Goal: Task Accomplishment & Management: Manage account settings

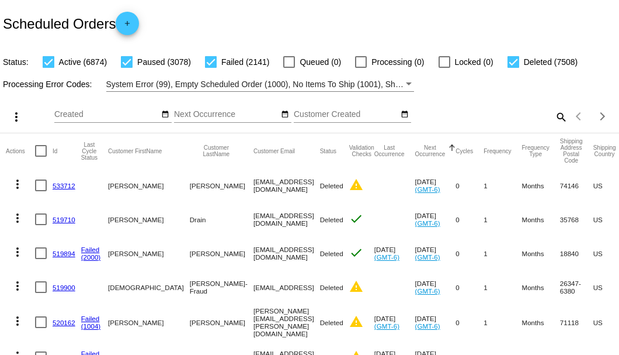
click at [555, 126] on mat-icon "search" at bounding box center [561, 116] width 14 height 18
click at [555, 119] on input "Search" at bounding box center [491, 114] width 154 height 9
paste input "DanielS-9@live.com"
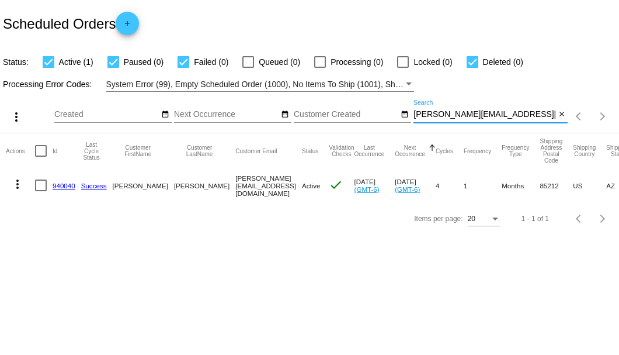
type input "DanielS-9@live.com"
click at [64, 188] on link "940040" at bounding box center [64, 186] width 23 height 8
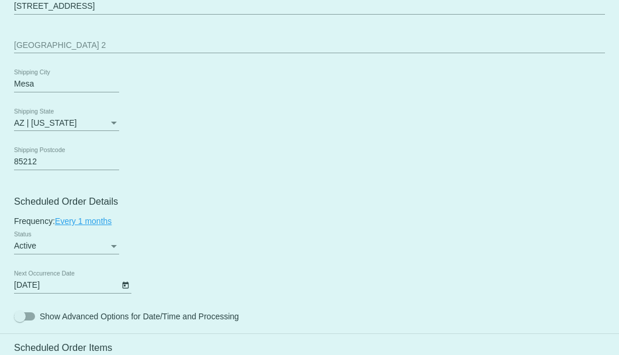
scroll to position [662, 0]
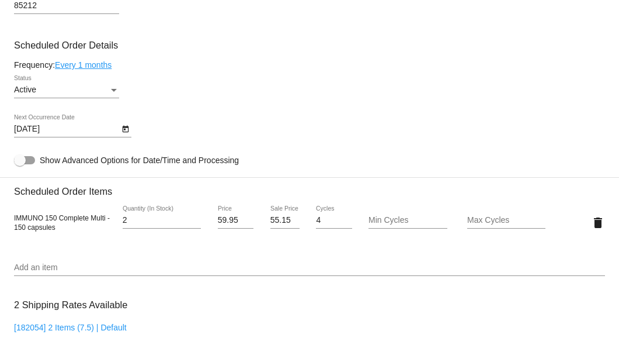
click at [125, 131] on icon "Open calendar" at bounding box center [126, 129] width 8 height 14
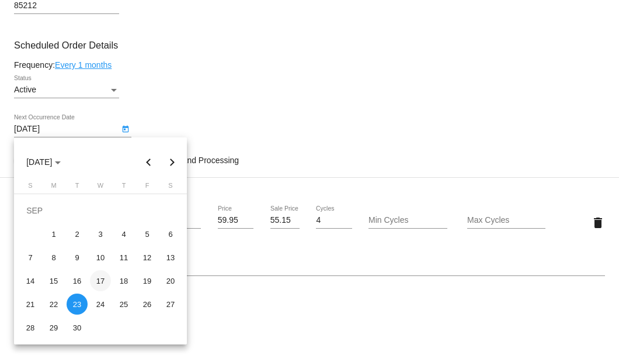
click at [102, 280] on div "17" at bounding box center [100, 280] width 21 height 21
type input "9/17/2025"
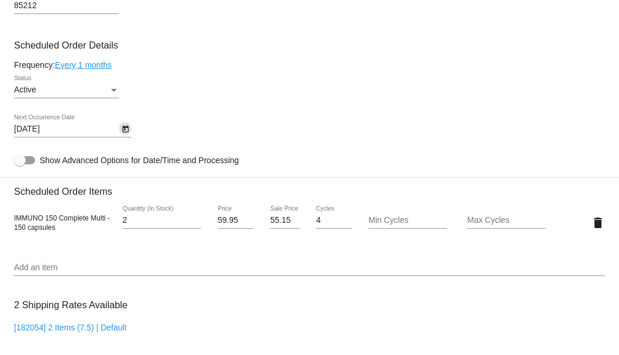
scroll to position [701, 0]
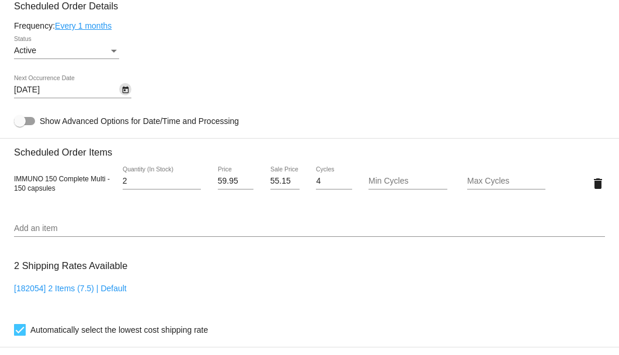
click at [122, 92] on icon "Open calendar" at bounding box center [126, 90] width 8 height 14
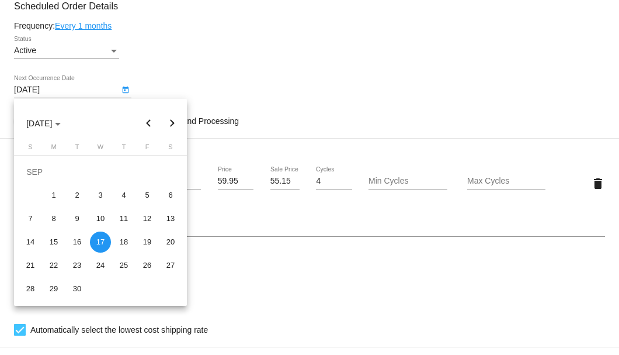
click at [217, 98] on div at bounding box center [309, 177] width 619 height 355
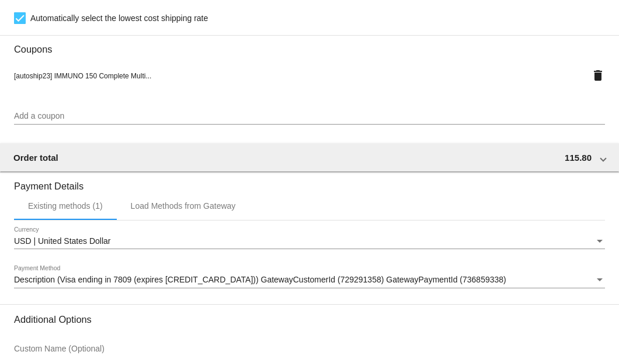
scroll to position [1127, 0]
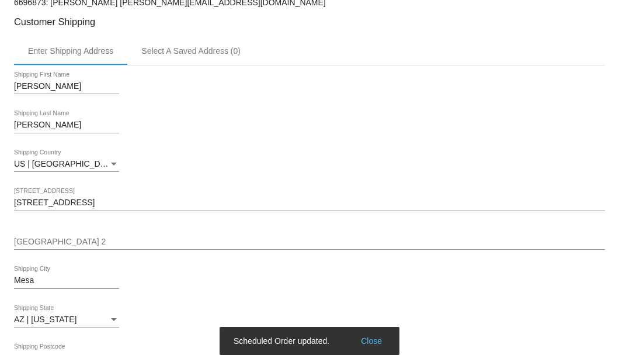
scroll to position [154, 0]
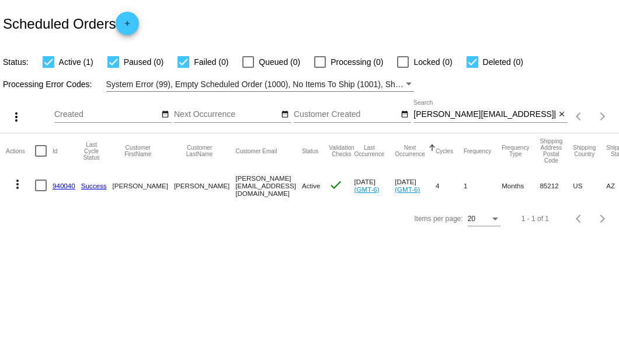
click at [65, 182] on link "940040" at bounding box center [64, 186] width 23 height 8
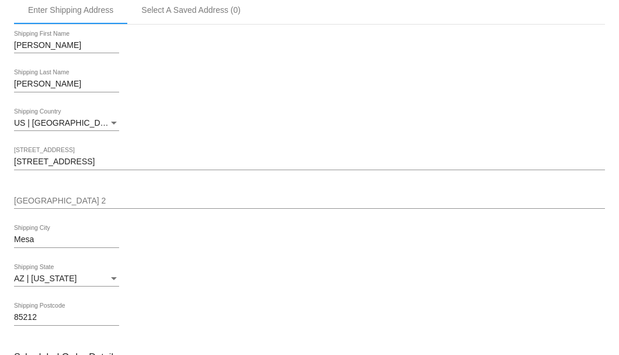
scroll to position [506, 0]
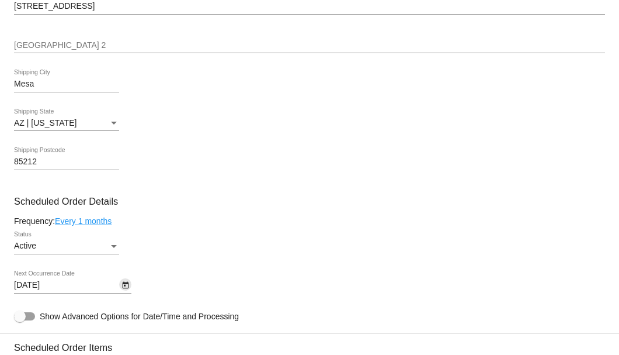
click at [127, 286] on icon "Open calendar" at bounding box center [126, 285] width 8 height 14
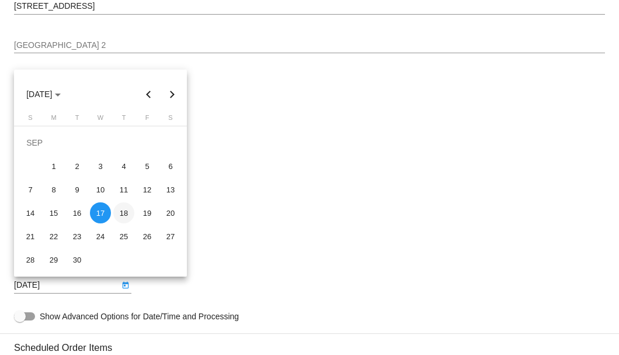
click at [126, 214] on div "18" at bounding box center [123, 212] width 21 height 21
type input "9/18/2025"
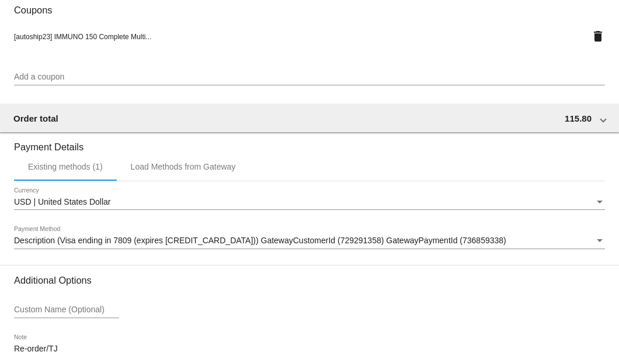
scroll to position [1127, 0]
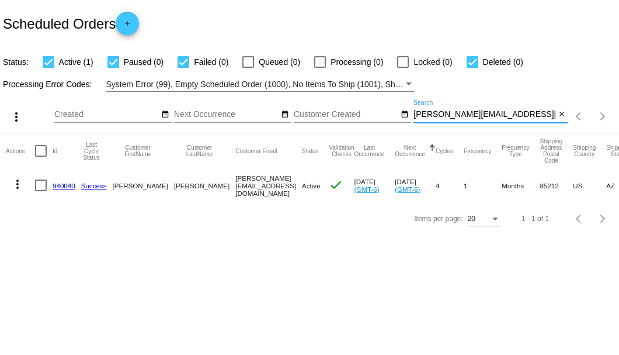
drag, startPoint x: 490, startPoint y: 113, endPoint x: 416, endPoint y: 118, distance: 73.8
click at [416, 118] on input "[PERSON_NAME][EMAIL_ADDRESS][DOMAIN_NAME]" at bounding box center [485, 114] width 142 height 9
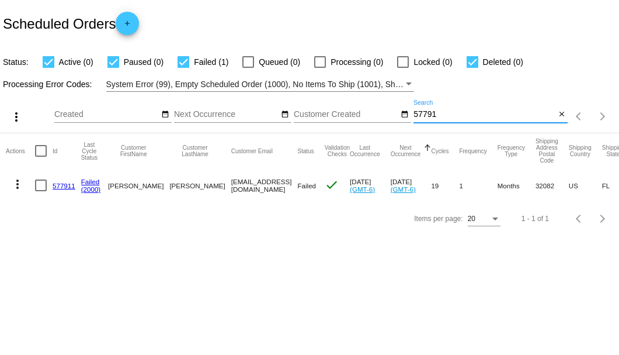
type input "57791"
click at [71, 184] on link "577911" at bounding box center [64, 186] width 23 height 8
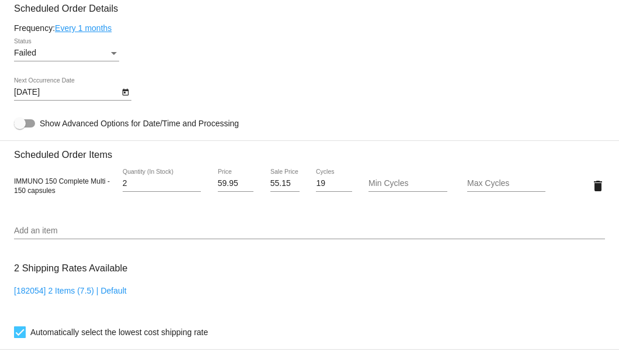
scroll to position [576, 0]
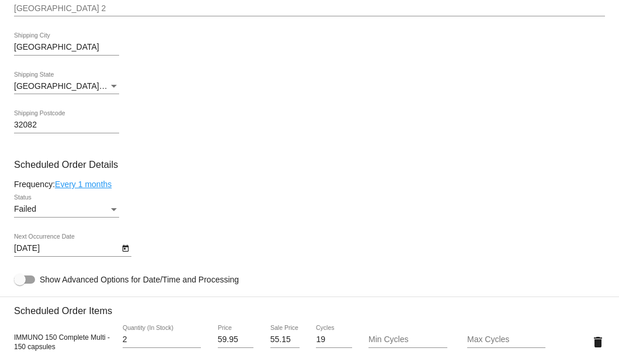
click at [122, 245] on icon "Open calendar" at bounding box center [126, 248] width 8 height 14
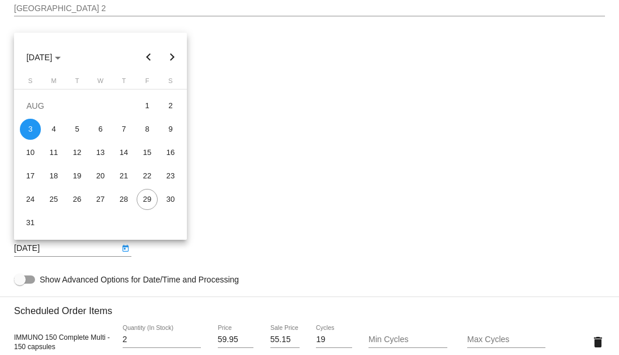
click at [144, 197] on div "29" at bounding box center [147, 199] width 21 height 21
type input "8/29/2025"
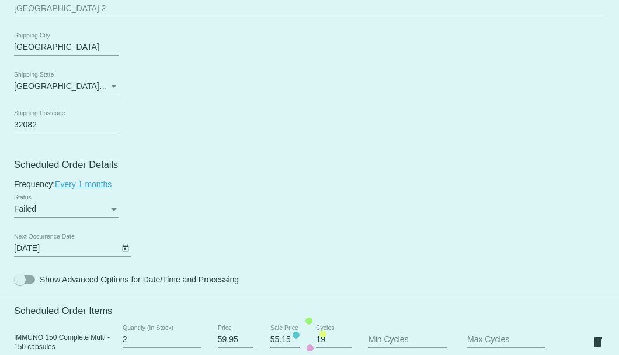
click at [107, 209] on mat-card "Customer 3412885: Tonia F LeVangie tonialevangie@gmail.com Customer Shipping En…" at bounding box center [309, 334] width 619 height 1209
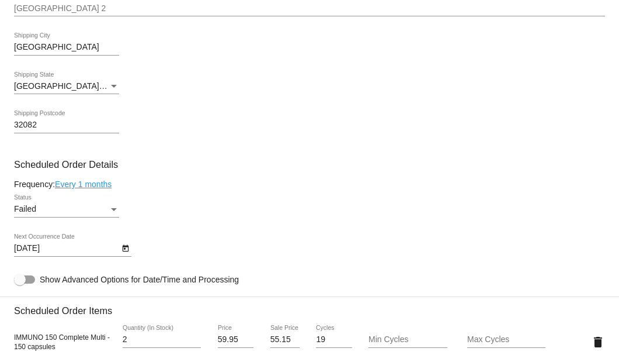
click at [109, 207] on div "Status" at bounding box center [114, 208] width 11 height 9
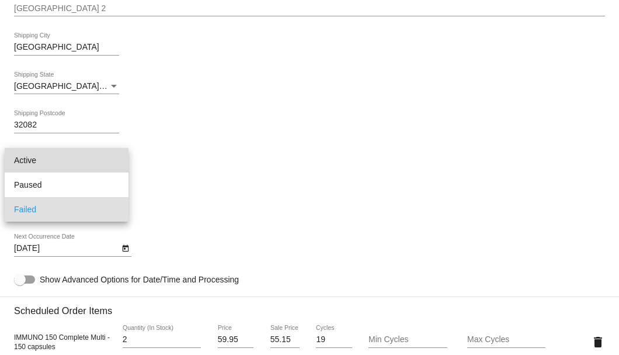
click at [95, 162] on span "Active" at bounding box center [66, 160] width 105 height 25
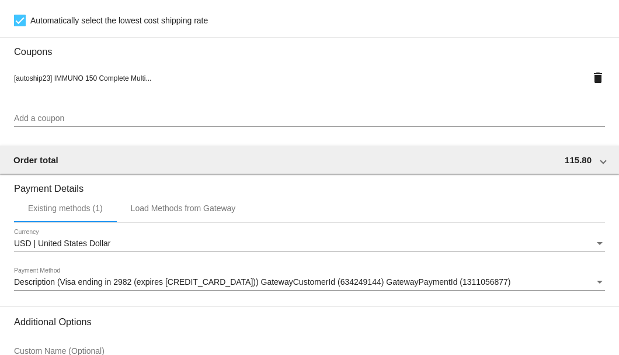
scroll to position [1160, 0]
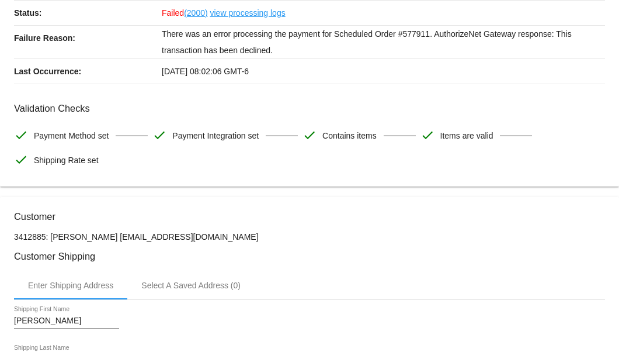
scroll to position [0, 0]
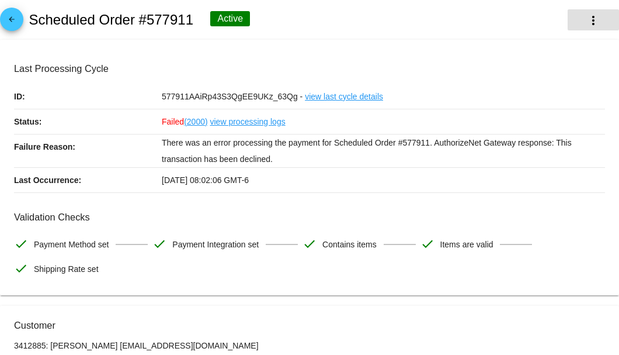
click at [586, 22] on mat-icon "more_vert" at bounding box center [593, 20] width 14 height 14
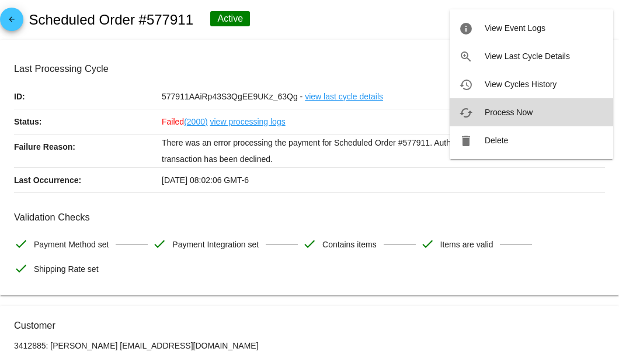
click at [511, 113] on span "Process Now" at bounding box center [509, 111] width 48 height 9
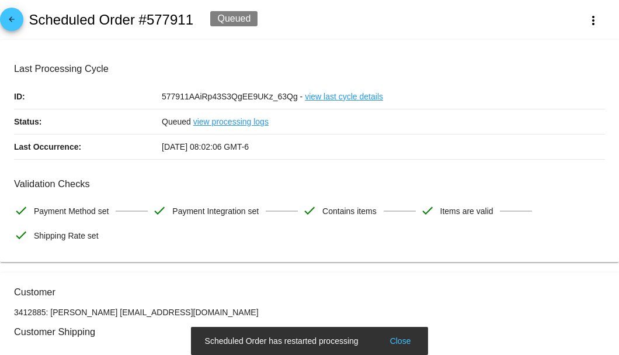
scroll to position [117, 0]
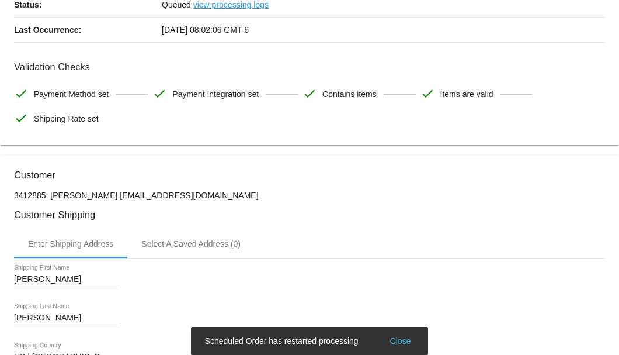
drag, startPoint x: 208, startPoint y: 193, endPoint x: 116, endPoint y: 193, distance: 91.7
click at [116, 193] on p "3412885: Tonia F LeVangie tonialevangie@gmail.com" at bounding box center [309, 194] width 591 height 9
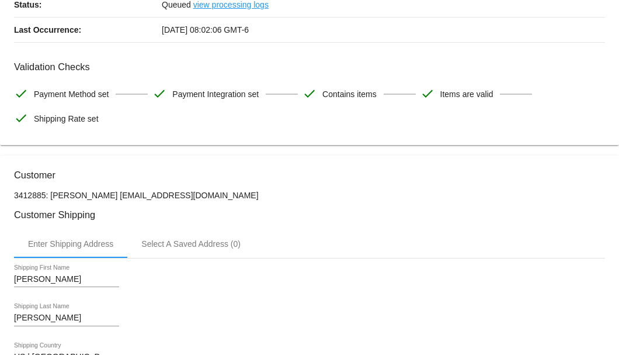
copy p "tonialevangie@gmail.com"
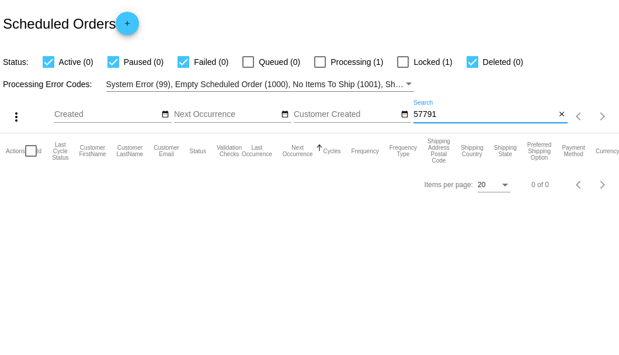
click at [431, 114] on input "57791" at bounding box center [485, 114] width 142 height 9
click at [424, 115] on input "828493" at bounding box center [485, 114] width 142 height 9
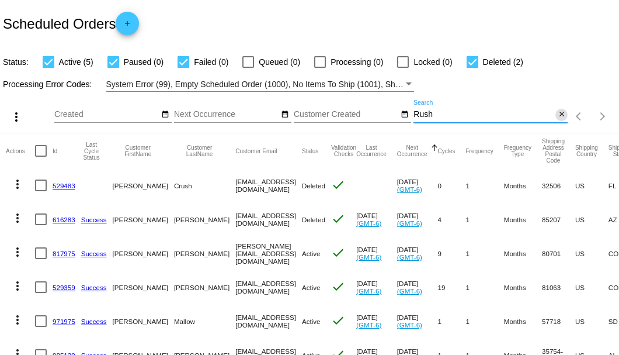
type input "Rush"
click at [558, 119] on mat-icon "close" at bounding box center [562, 114] width 8 height 9
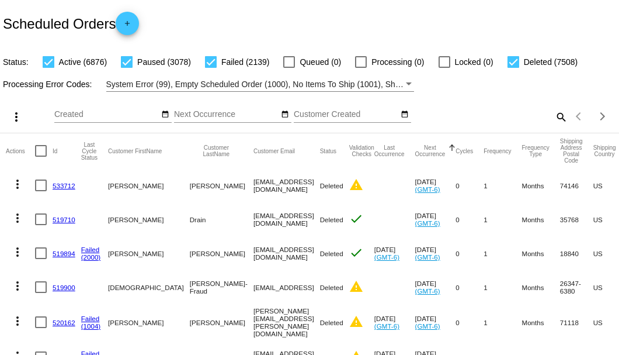
click at [555, 126] on mat-icon "search" at bounding box center [561, 116] width 14 height 18
click at [551, 119] on input "Search" at bounding box center [491, 114] width 154 height 9
paste input "patrushins@yahoo.com"
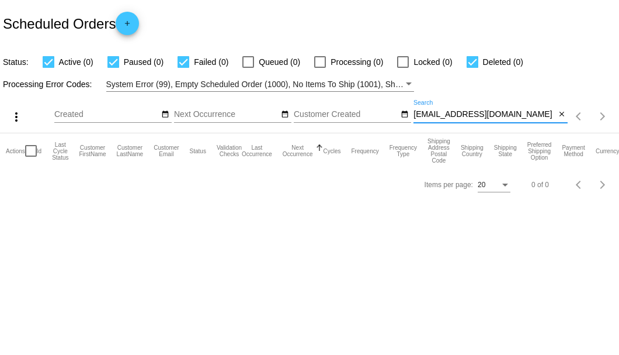
type input "patrushins@yahoo.com"
click at [560, 114] on mat-icon "close" at bounding box center [562, 114] width 8 height 9
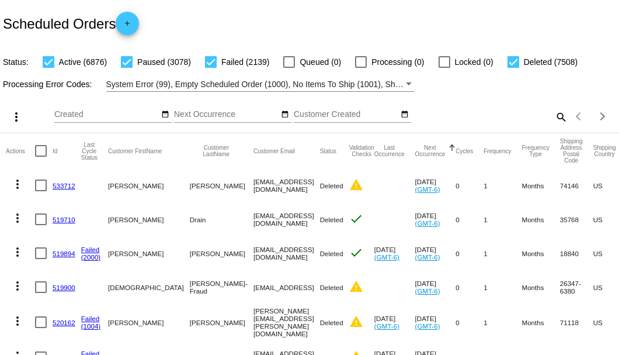
click at [554, 126] on mat-icon "search" at bounding box center [561, 116] width 14 height 18
click at [551, 119] on input "Search" at bounding box center [491, 114] width 154 height 9
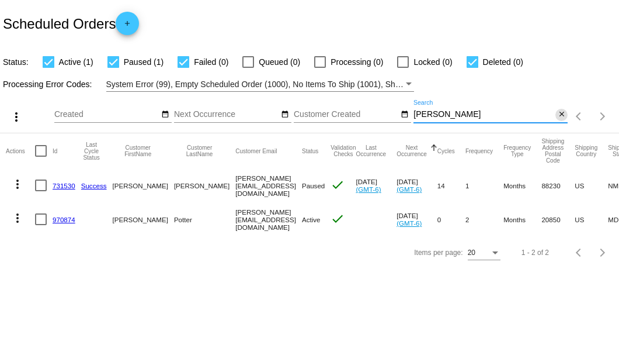
type input "Dalton"
click at [564, 114] on mat-icon "close" at bounding box center [562, 114] width 8 height 9
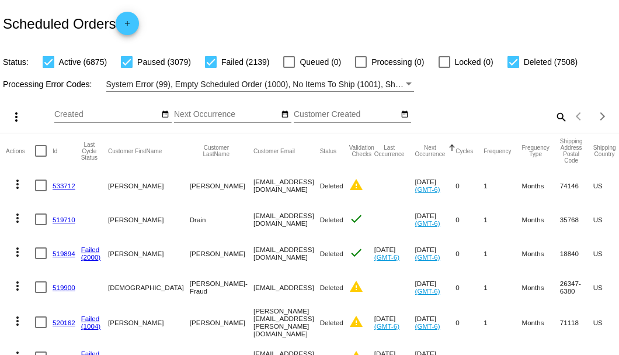
click at [554, 126] on mat-icon "search" at bounding box center [561, 116] width 14 height 18
click at [550, 119] on input "Search" at bounding box center [491, 114] width 154 height 9
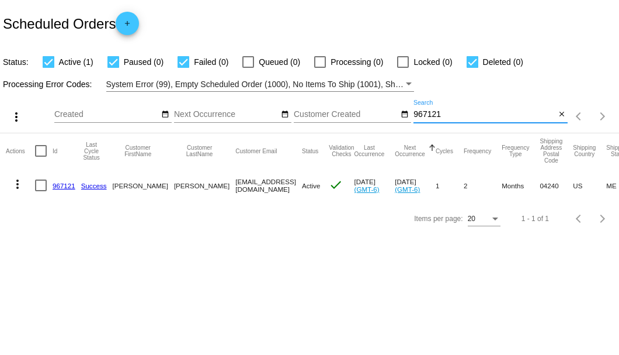
type input "967121"
click at [58, 183] on link "967121" at bounding box center [64, 186] width 23 height 8
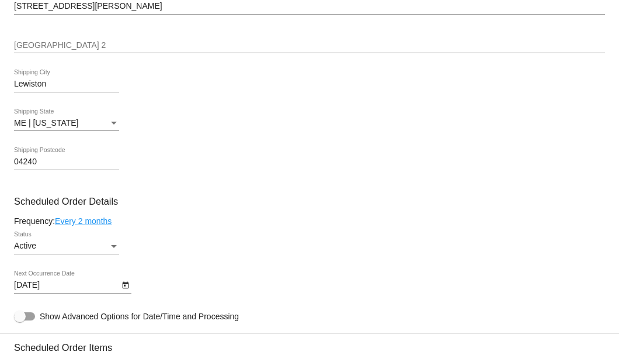
scroll to position [662, 0]
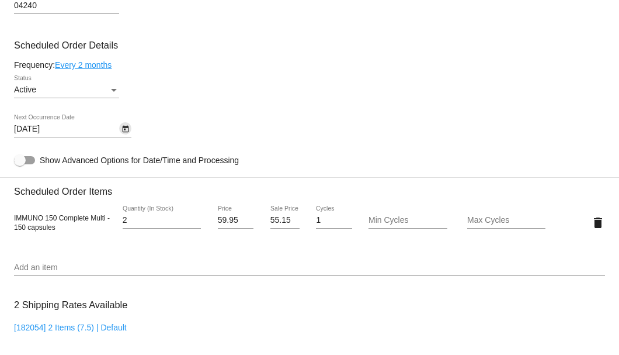
click at [125, 127] on icon "Open calendar" at bounding box center [125, 129] width 6 height 7
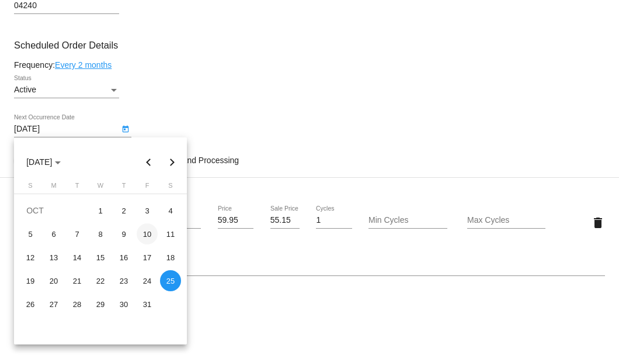
click at [151, 233] on div "10" at bounding box center [147, 233] width 21 height 21
type input "10/10/2025"
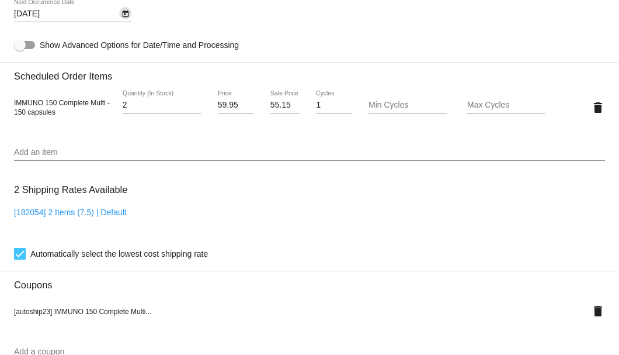
scroll to position [660, 0]
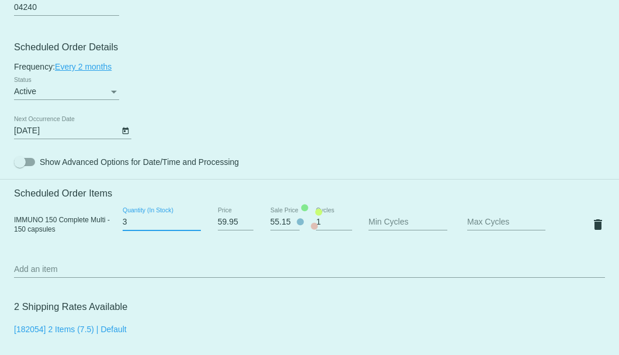
type input "3"
click at [195, 221] on input "3" at bounding box center [162, 221] width 78 height 9
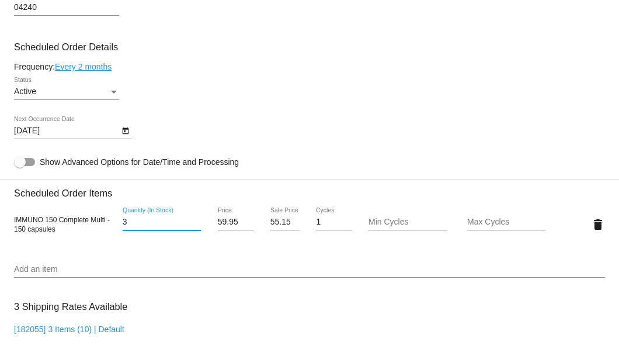
click at [98, 68] on link "Every 2 months" at bounding box center [83, 66] width 57 height 9
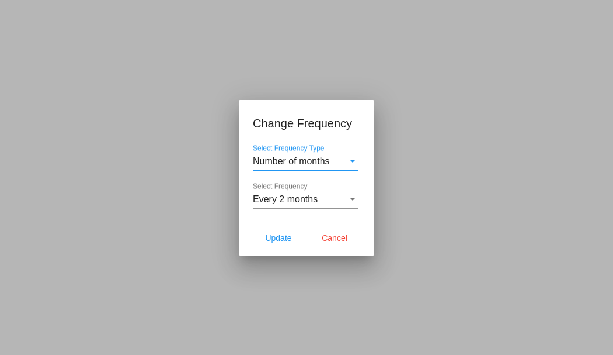
click at [283, 196] on span "Every 2 months" at bounding box center [285, 199] width 65 height 10
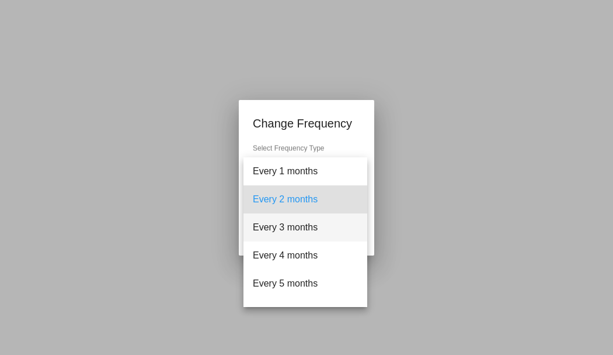
click at [285, 226] on span "Every 3 months" at bounding box center [305, 227] width 105 height 28
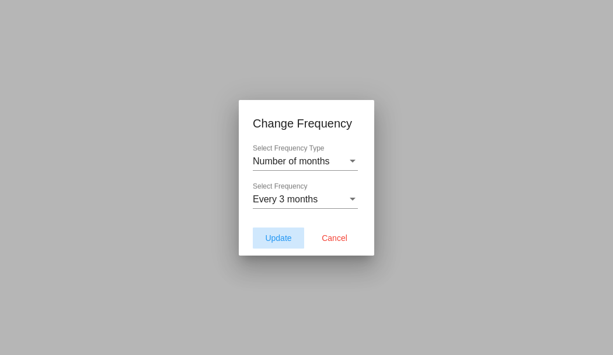
click at [279, 234] on span "Update" at bounding box center [278, 237] width 26 height 9
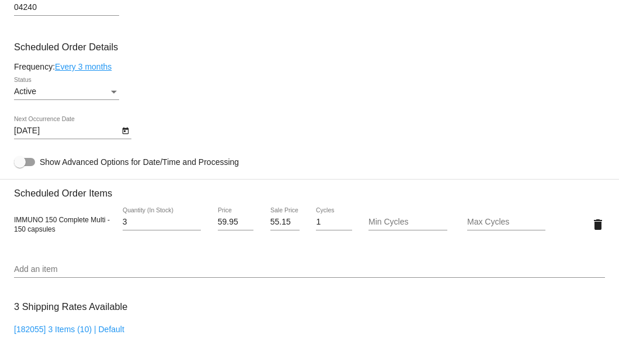
click at [128, 131] on icon "Open calendar" at bounding box center [125, 130] width 6 height 7
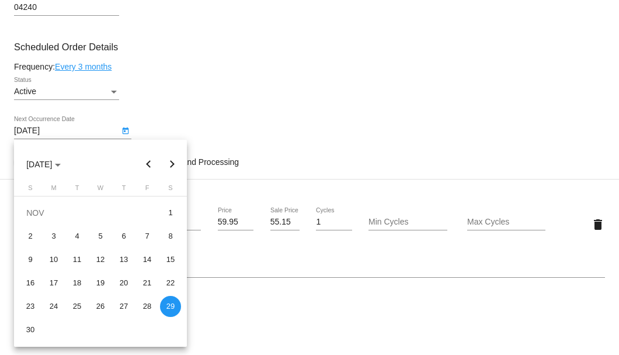
click at [148, 165] on button "Previous month" at bounding box center [148, 163] width 23 height 23
click at [152, 240] on div "10" at bounding box center [147, 235] width 21 height 21
type input "10/10/2025"
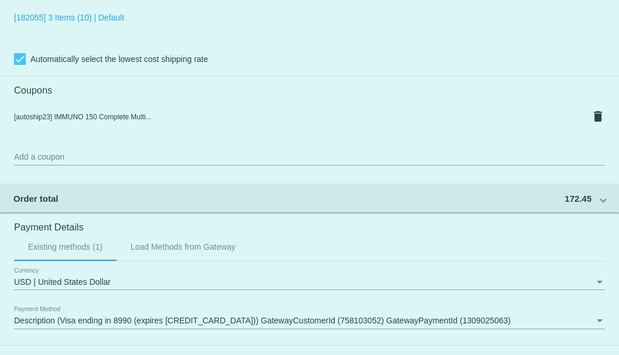
scroll to position [1127, 0]
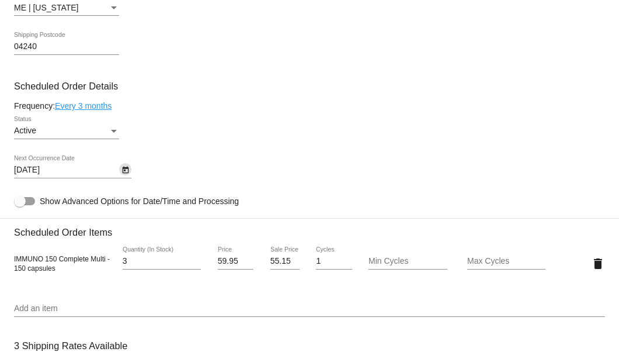
scroll to position [504, 0]
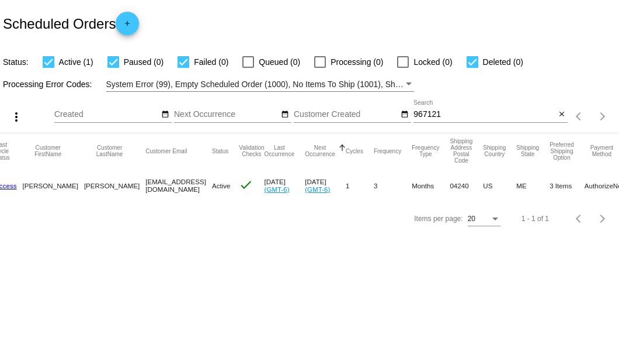
scroll to position [0, 51]
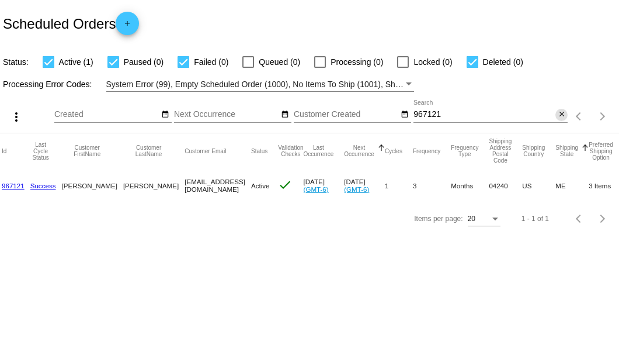
click at [562, 116] on mat-icon "close" at bounding box center [562, 114] width 8 height 9
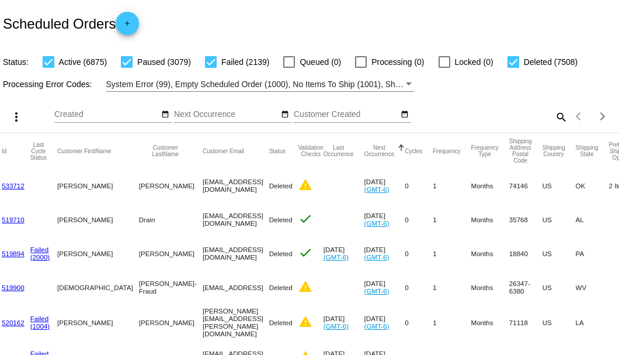
click at [554, 126] on mat-icon "search" at bounding box center [561, 116] width 14 height 18
click at [553, 119] on input "Search" at bounding box center [491, 114] width 154 height 9
paste input "[EMAIL_ADDRESS][DOMAIN_NAME]"
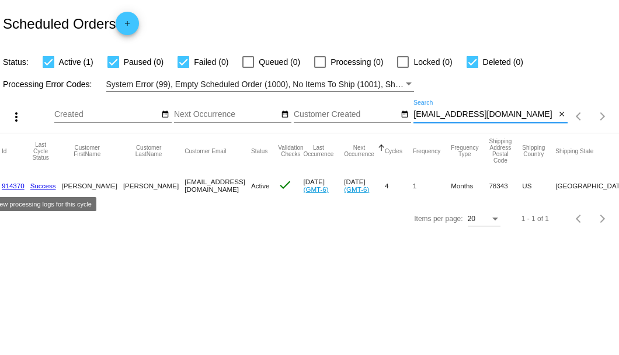
type input "[EMAIL_ADDRESS][DOMAIN_NAME]"
click at [45, 185] on link "Success" at bounding box center [43, 186] width 26 height 8
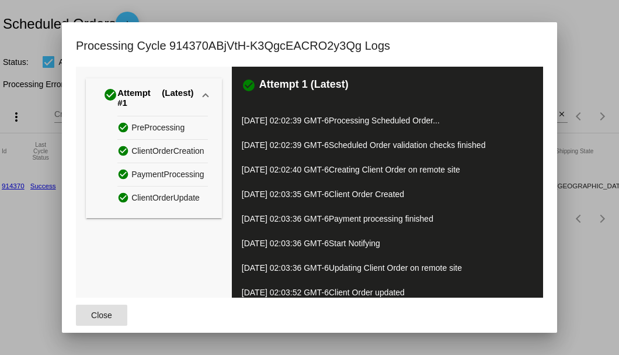
click at [104, 314] on span "Close" at bounding box center [101, 314] width 21 height 9
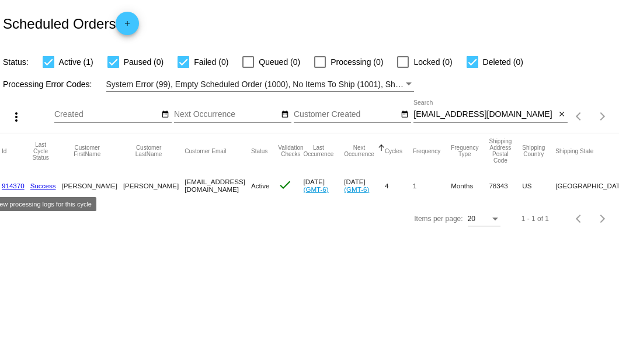
click at [40, 183] on link "Success" at bounding box center [43, 186] width 26 height 8
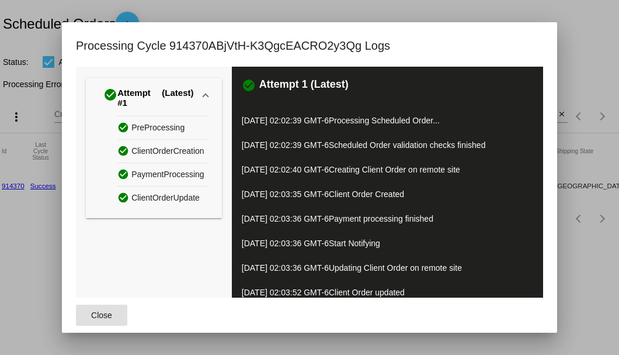
click at [106, 314] on span "Close" at bounding box center [101, 314] width 21 height 9
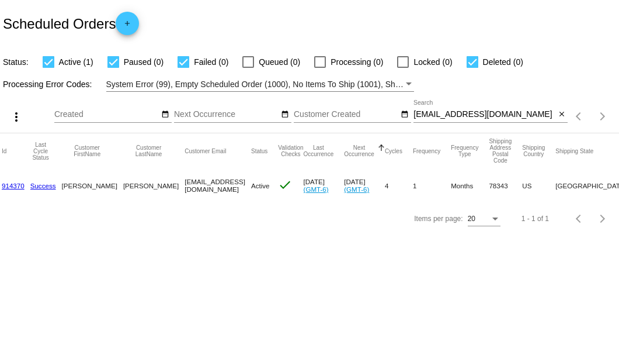
click at [12, 182] on link "914370" at bounding box center [13, 186] width 23 height 8
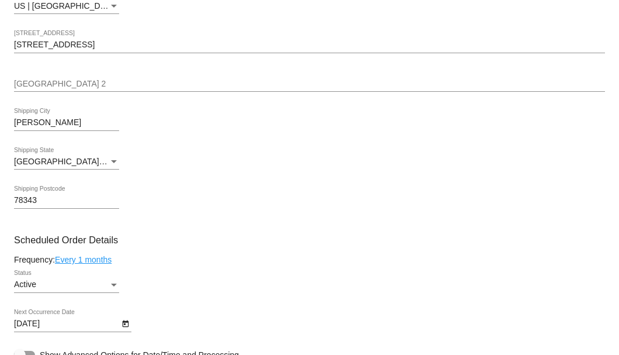
scroll to position [623, 0]
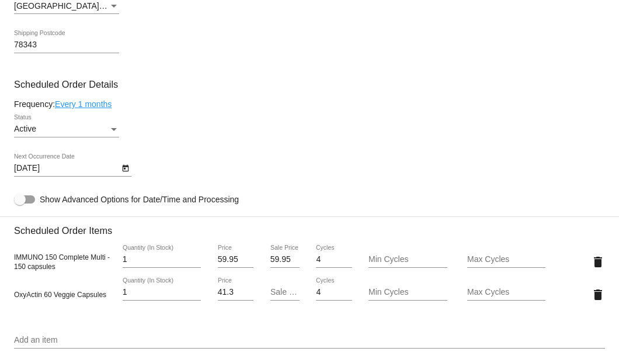
click at [122, 169] on icon "Open calendar" at bounding box center [126, 168] width 8 height 14
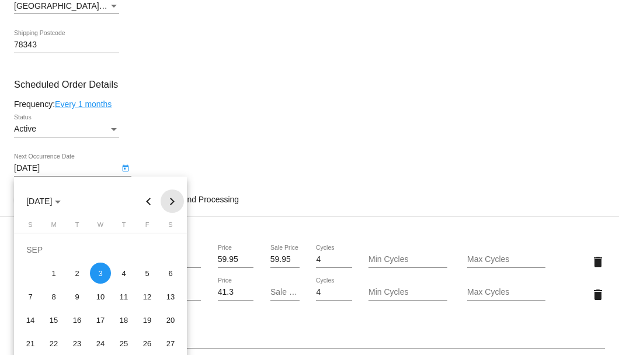
click at [172, 197] on button "Next month" at bounding box center [172, 200] width 23 height 23
click at [143, 249] on div "3" at bounding box center [147, 249] width 21 height 21
type input "10/3/2025"
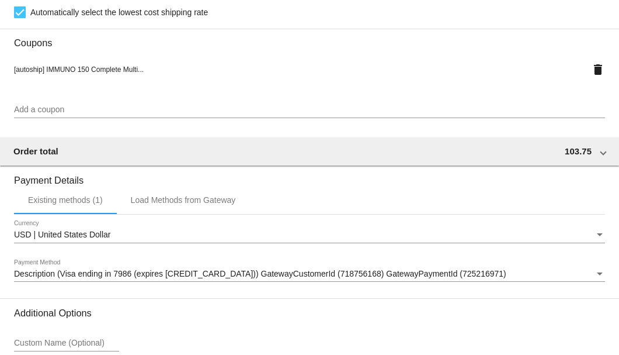
scroll to position [1161, 0]
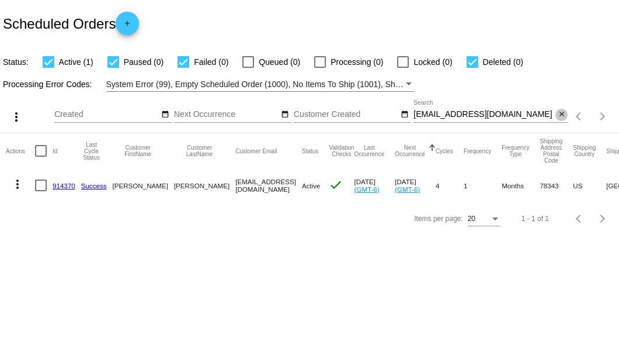
click at [561, 116] on mat-icon "close" at bounding box center [562, 114] width 8 height 9
